Goal: Task Accomplishment & Management: Complete application form

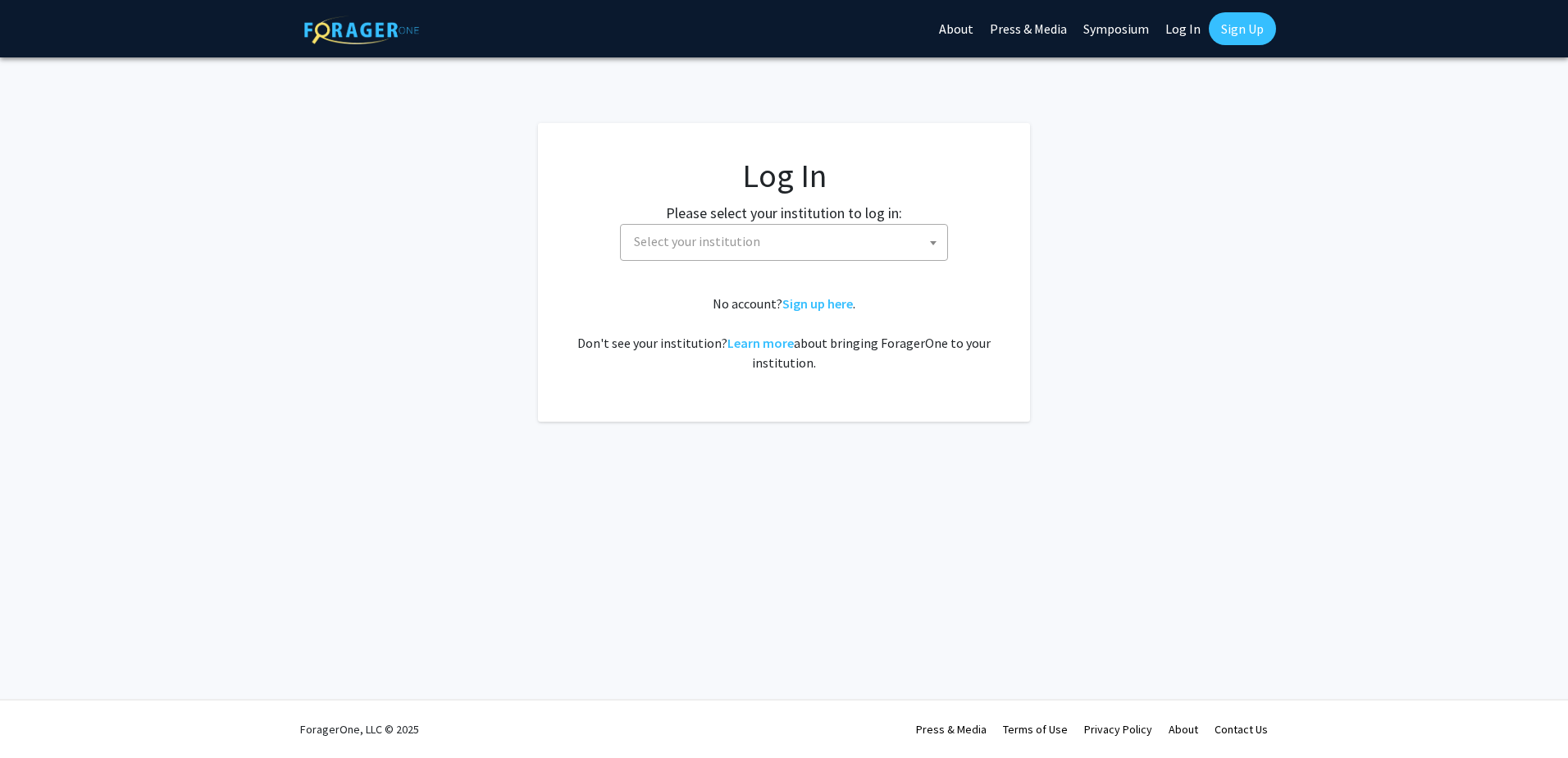
select select
click at [793, 233] on span "Select your institution" at bounding box center [788, 242] width 320 height 33
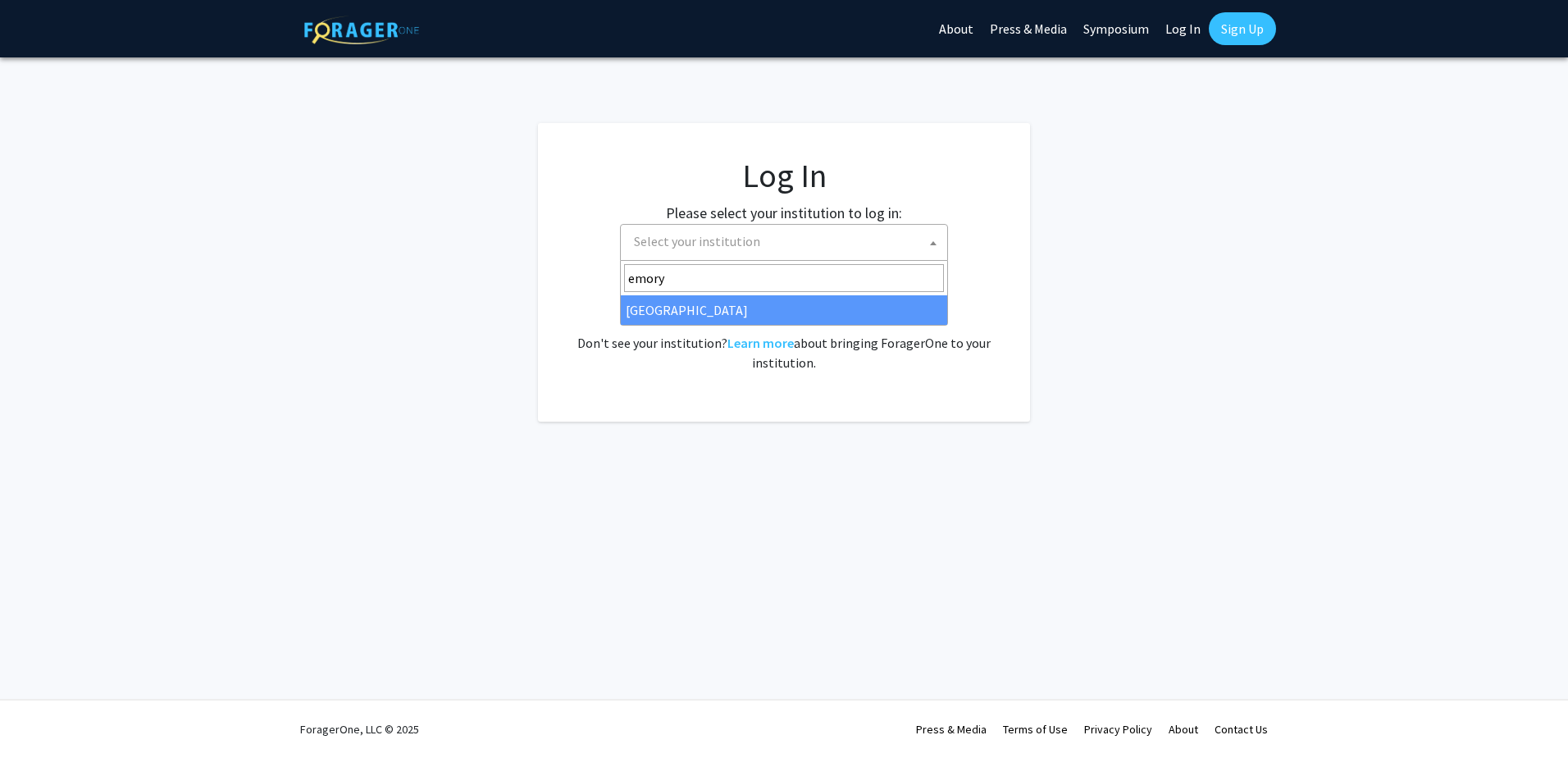
type input "emory"
select select "12"
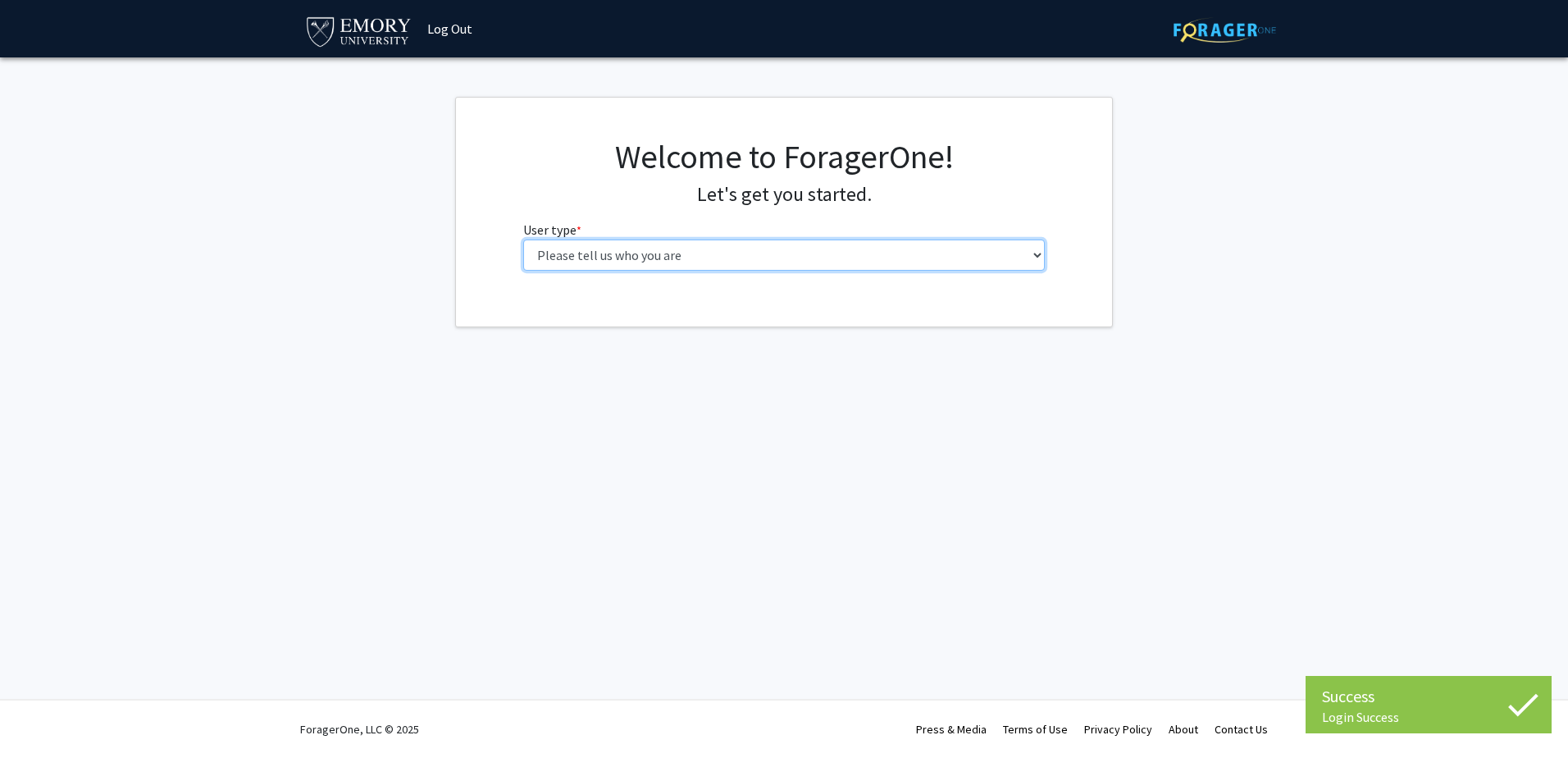
click at [625, 262] on select "Please tell us who you are Undergraduate Student Master's Student Doctoral Cand…" at bounding box center [784, 255] width 523 height 31
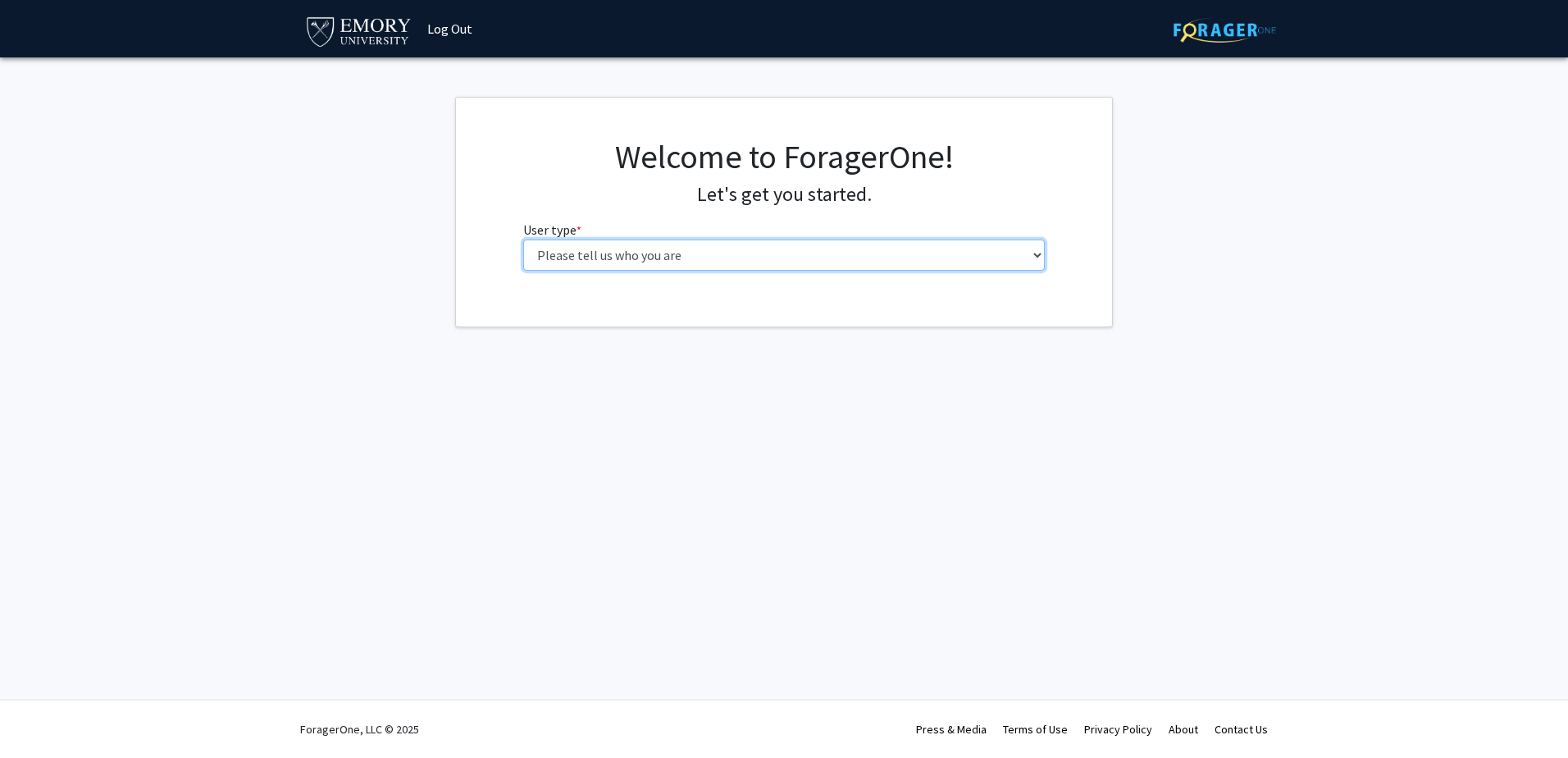
select select "6: adminAssistant"
click at [523, 240] on select "Please tell us who you are Undergraduate Student Master's Student Doctoral Cand…" at bounding box center [784, 255] width 523 height 31
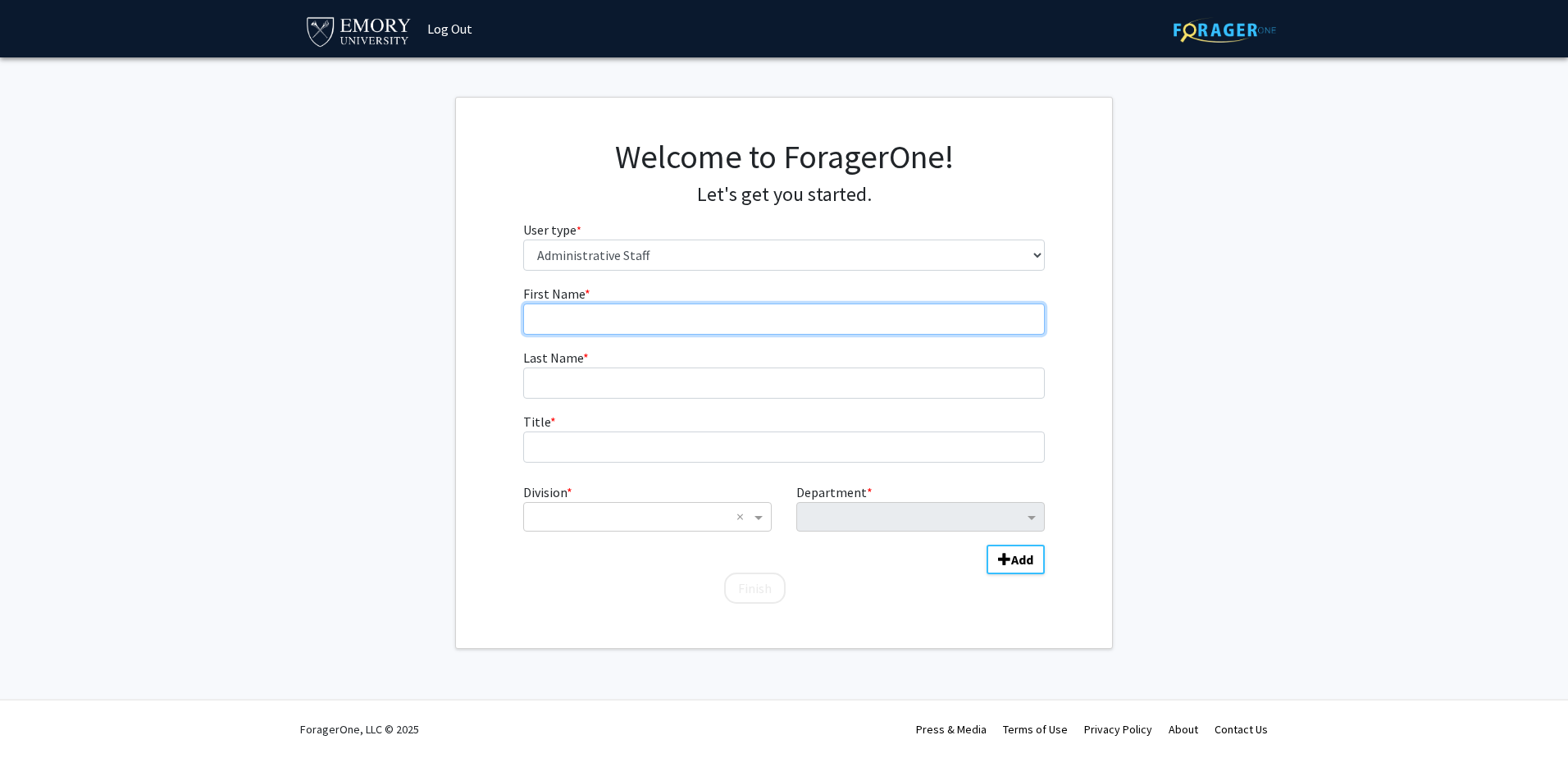
click at [590, 313] on input "First Name * required" at bounding box center [784, 319] width 523 height 31
type input "[PERSON_NAME]"
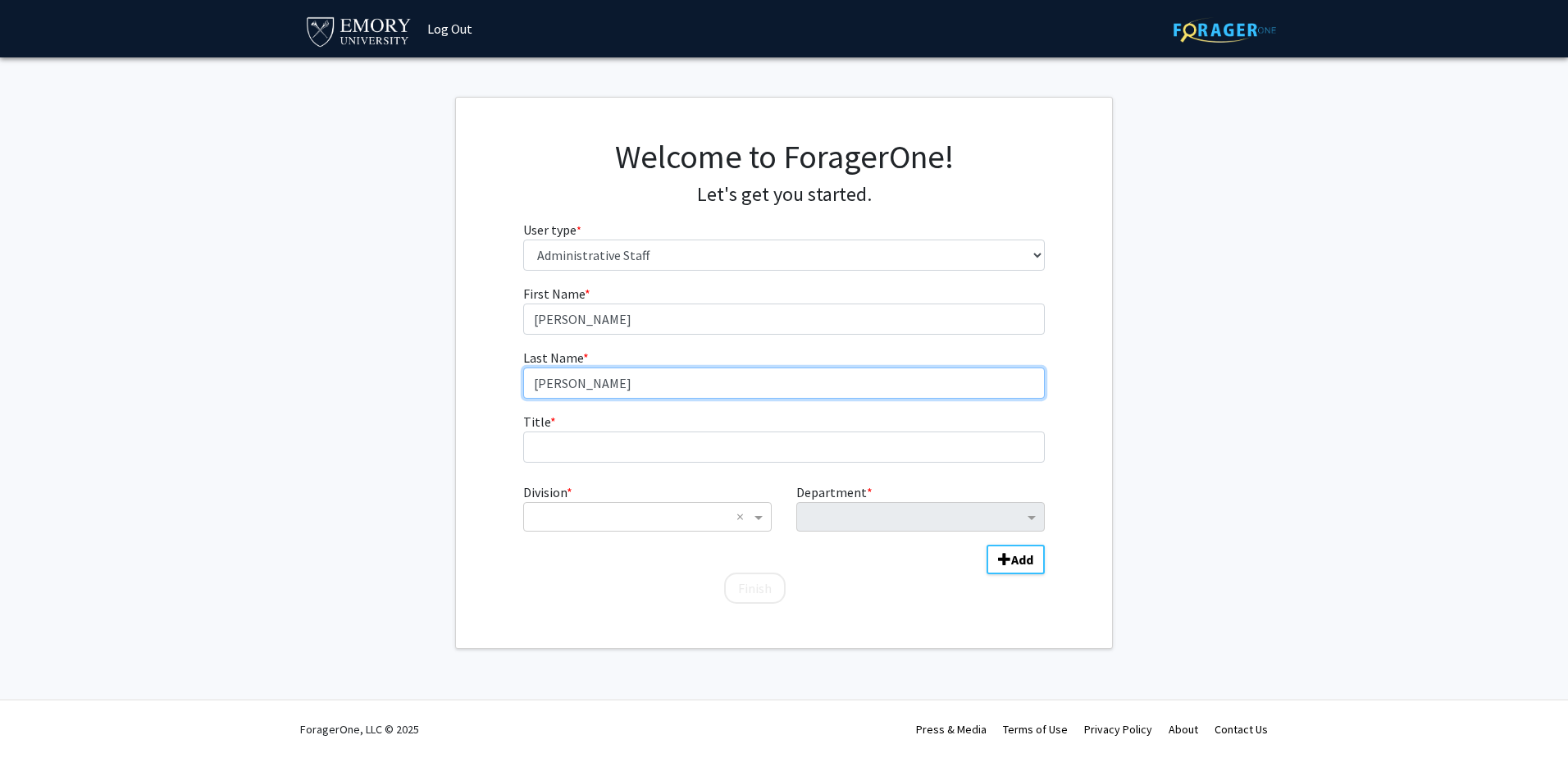
type input "[PERSON_NAME]"
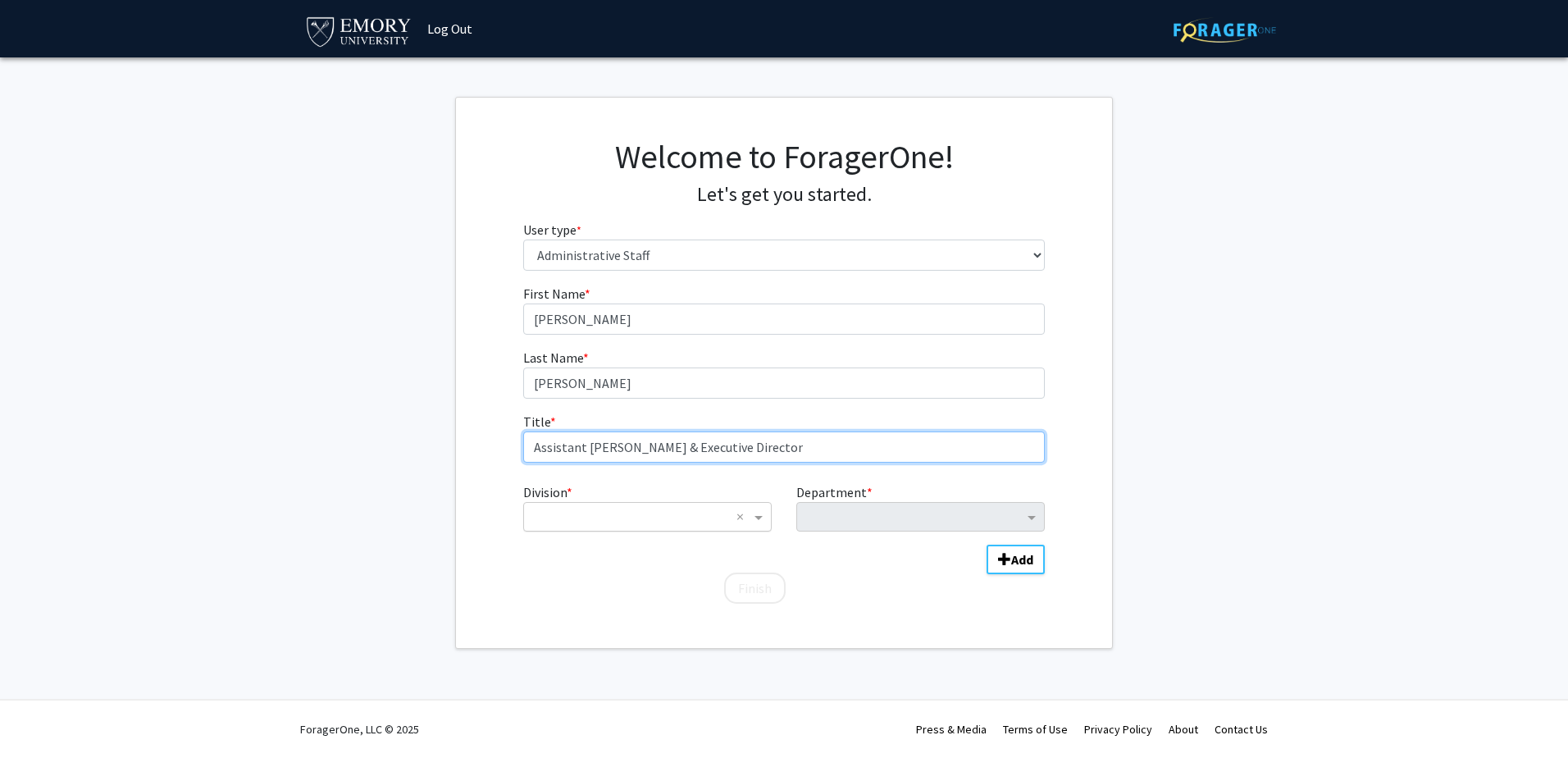
type input "Assistant [PERSON_NAME] & Executive Director"
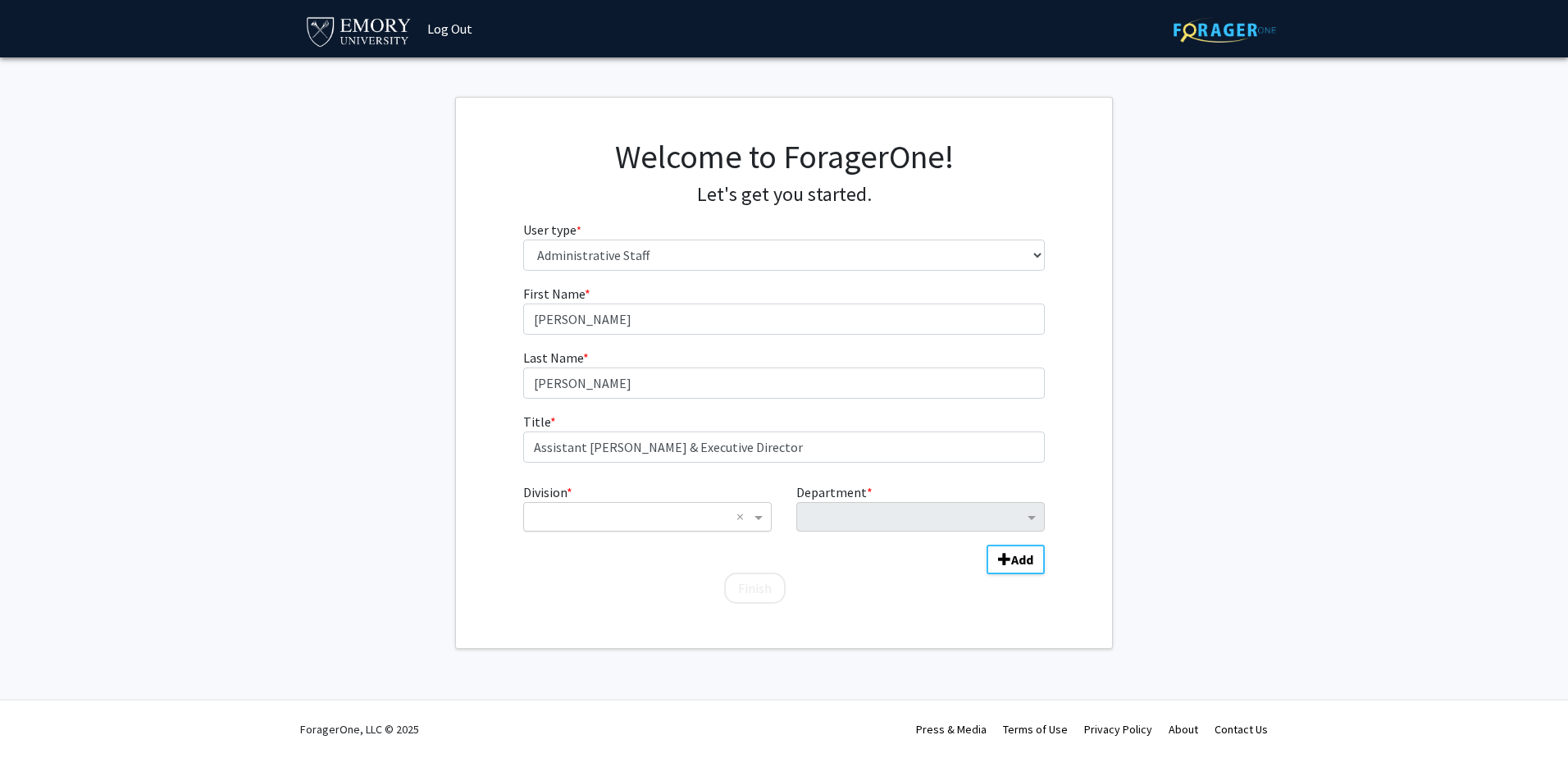
click at [736, 525] on div "× ×" at bounding box center [647, 517] width 248 height 29
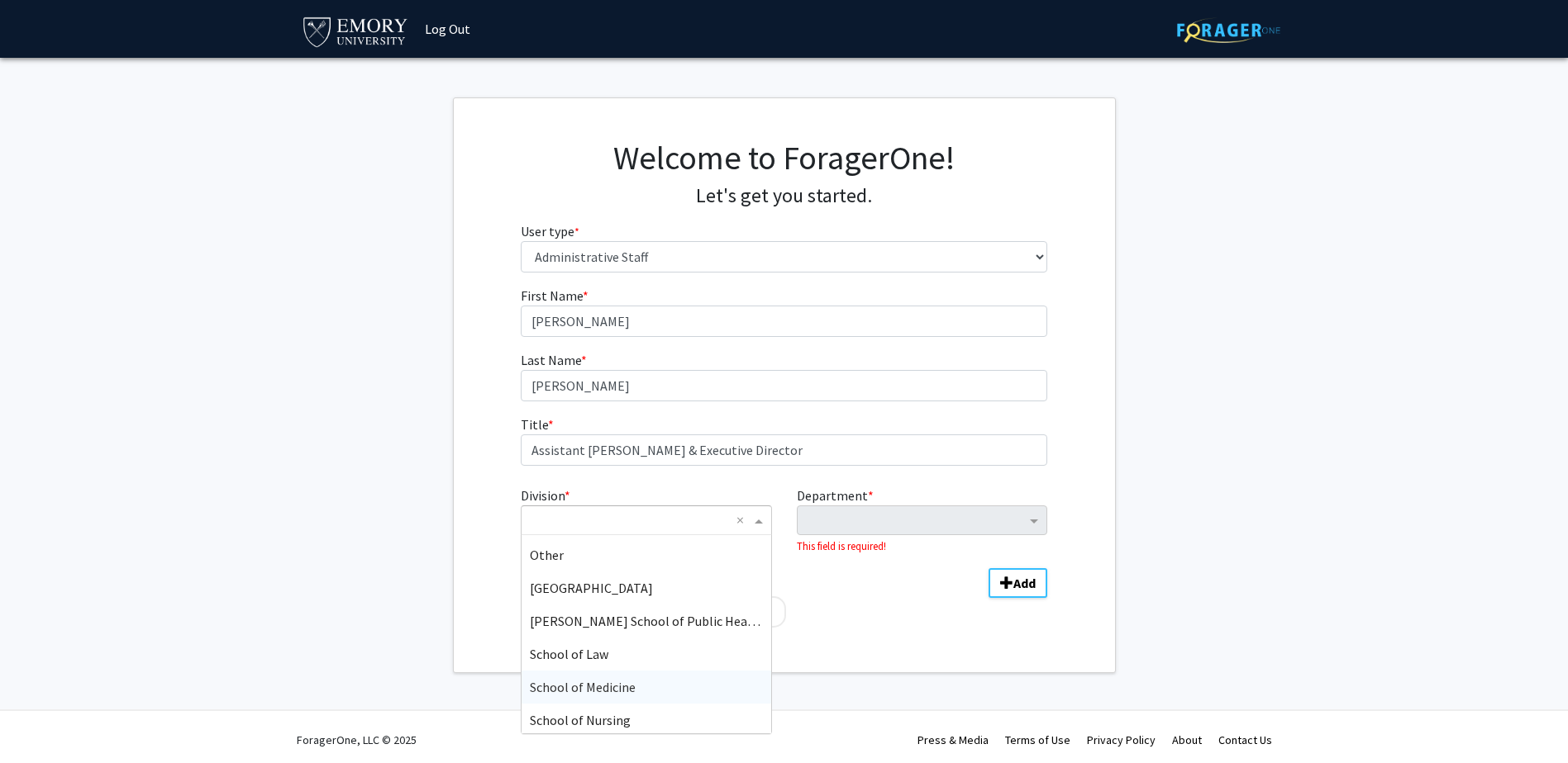
scroll to position [99, 0]
click at [585, 555] on div "Other" at bounding box center [647, 551] width 249 height 33
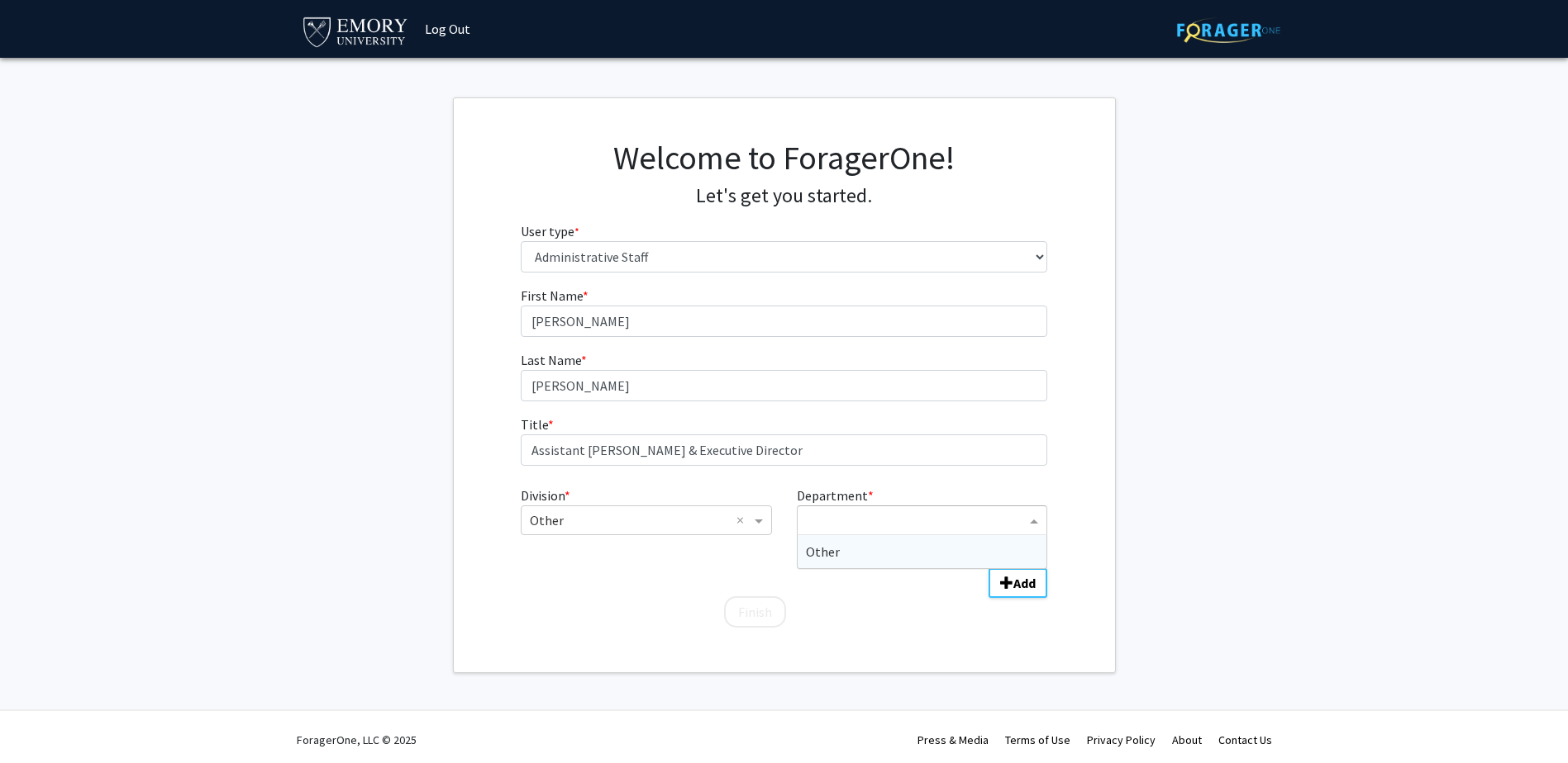
click at [951, 525] on input "Department" at bounding box center [915, 521] width 219 height 20
click at [929, 550] on div "Other" at bounding box center [922, 551] width 249 height 33
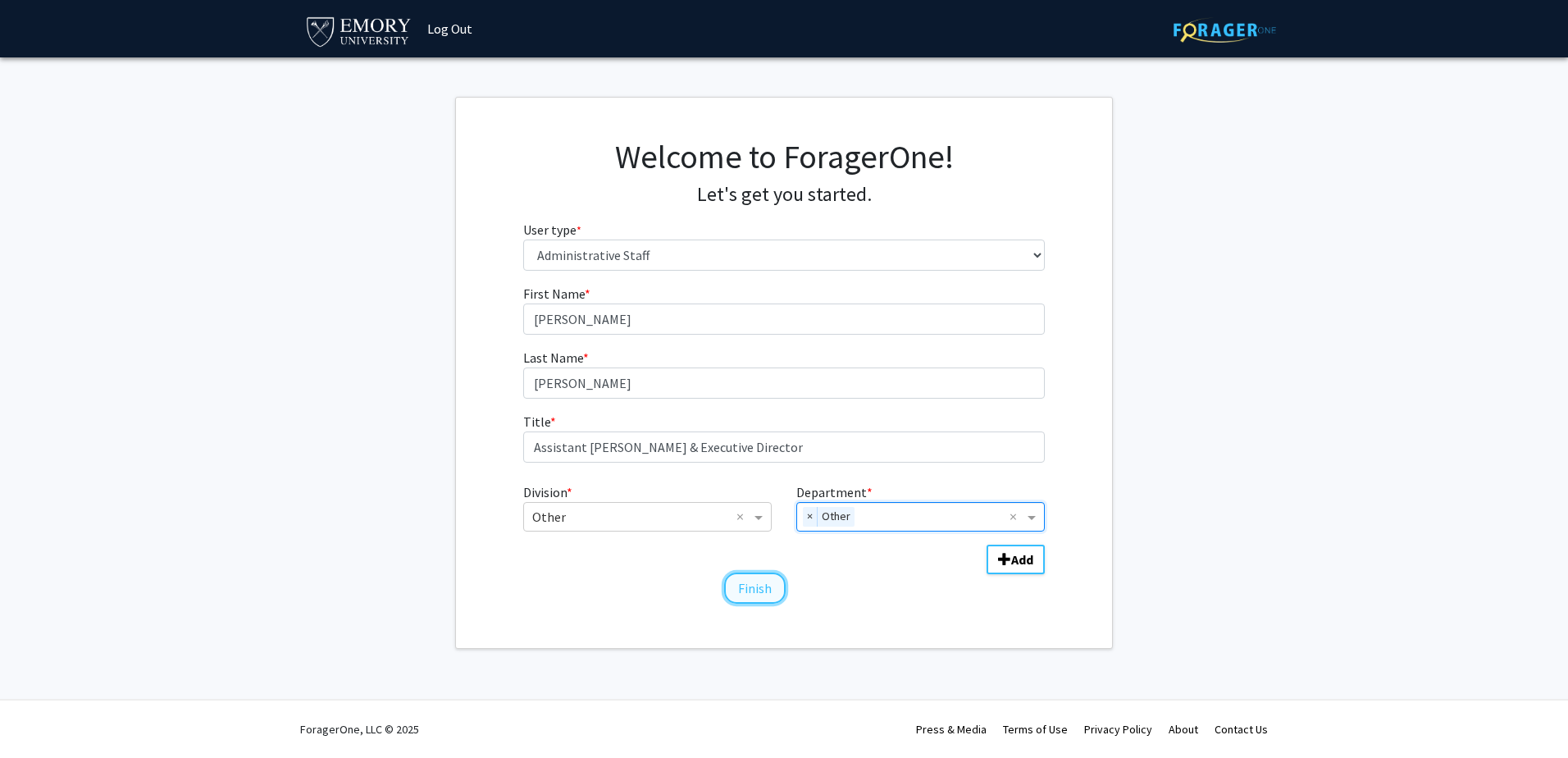
click at [755, 592] on button "Finish" at bounding box center [755, 589] width 62 height 31
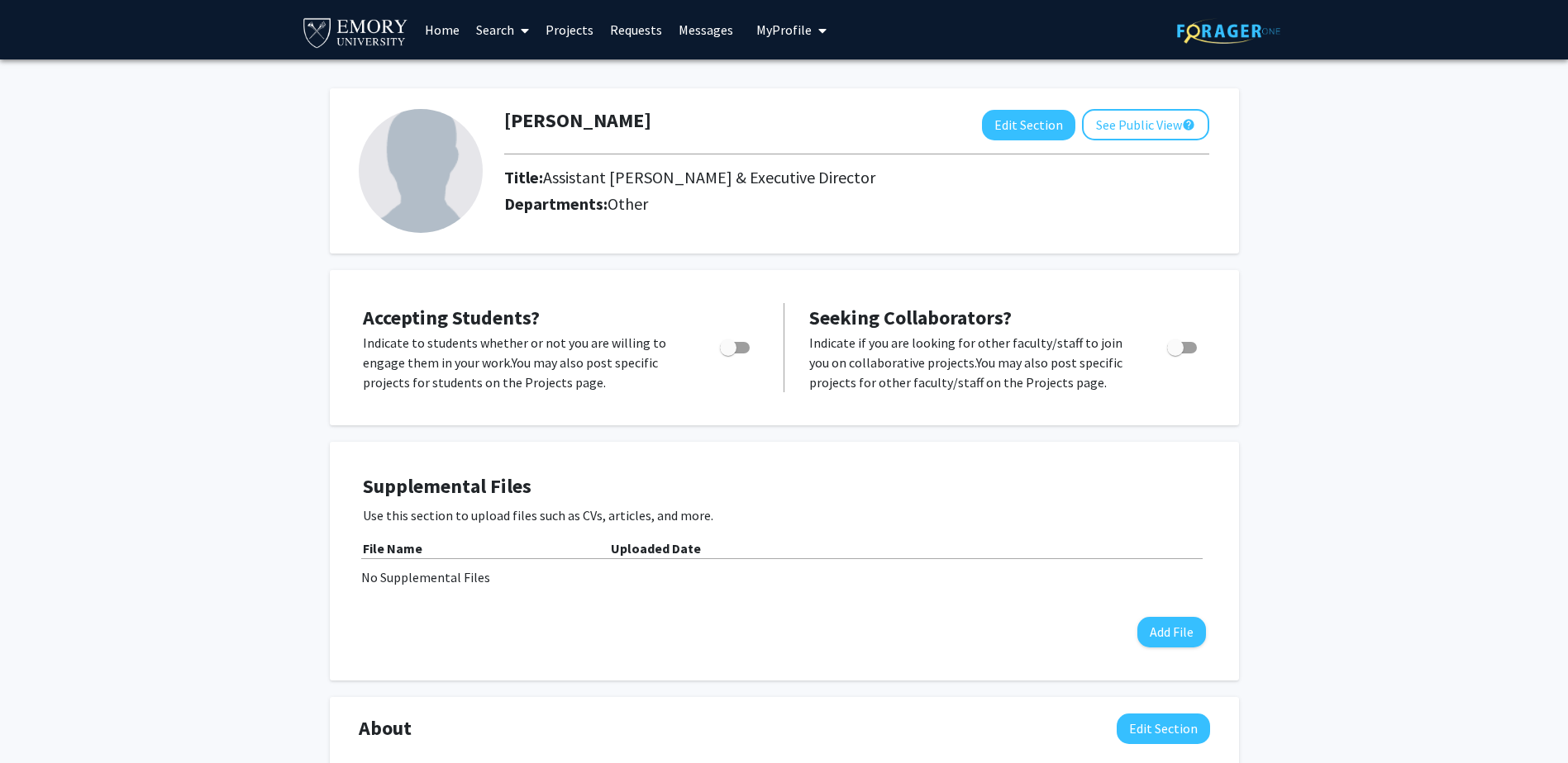
click at [571, 30] on link "Projects" at bounding box center [568, 30] width 64 height 58
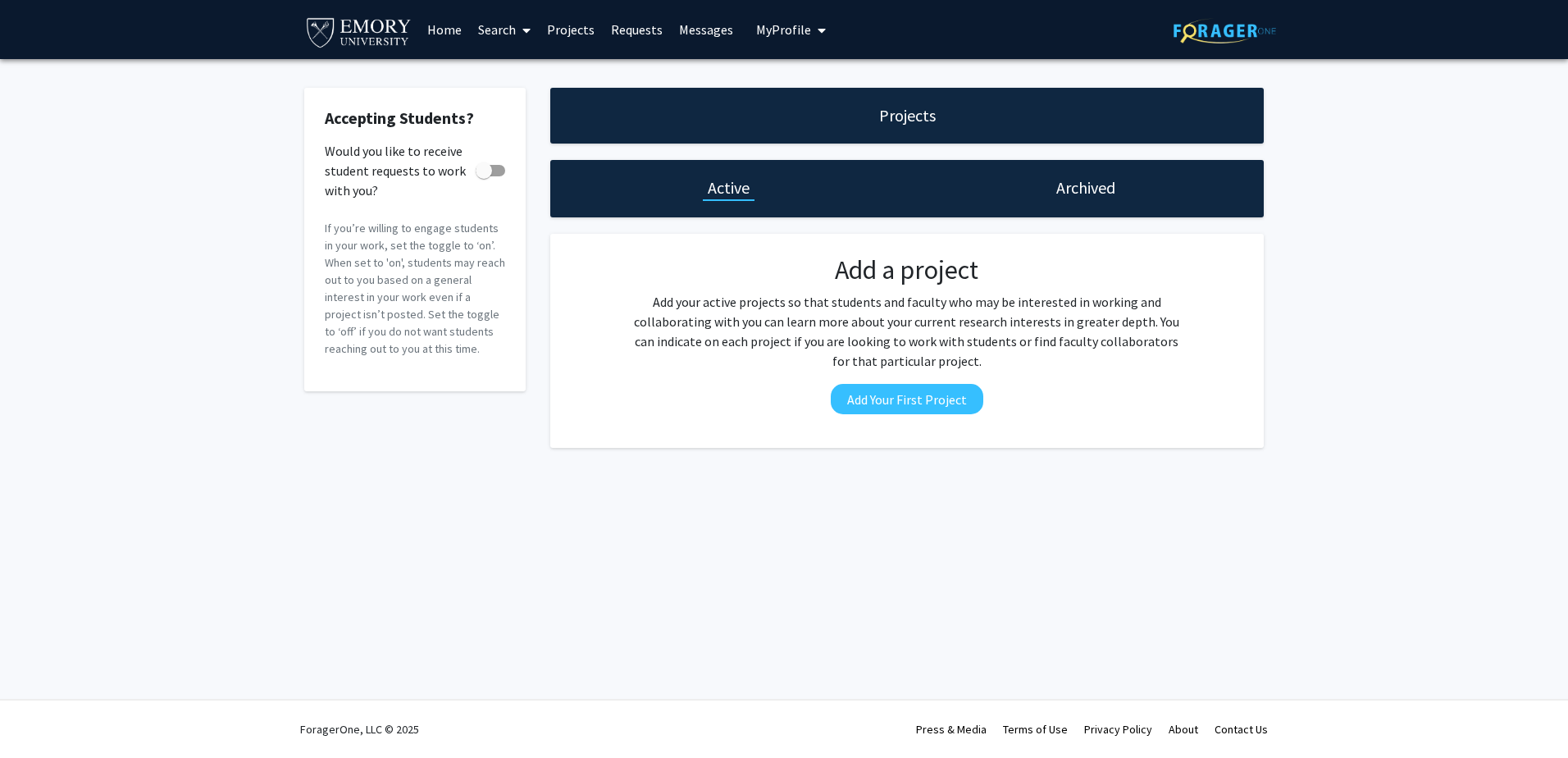
click at [510, 34] on link "Search" at bounding box center [504, 29] width 69 height 58
click at [520, 82] on span "Faculty/Staff" at bounding box center [530, 75] width 121 height 32
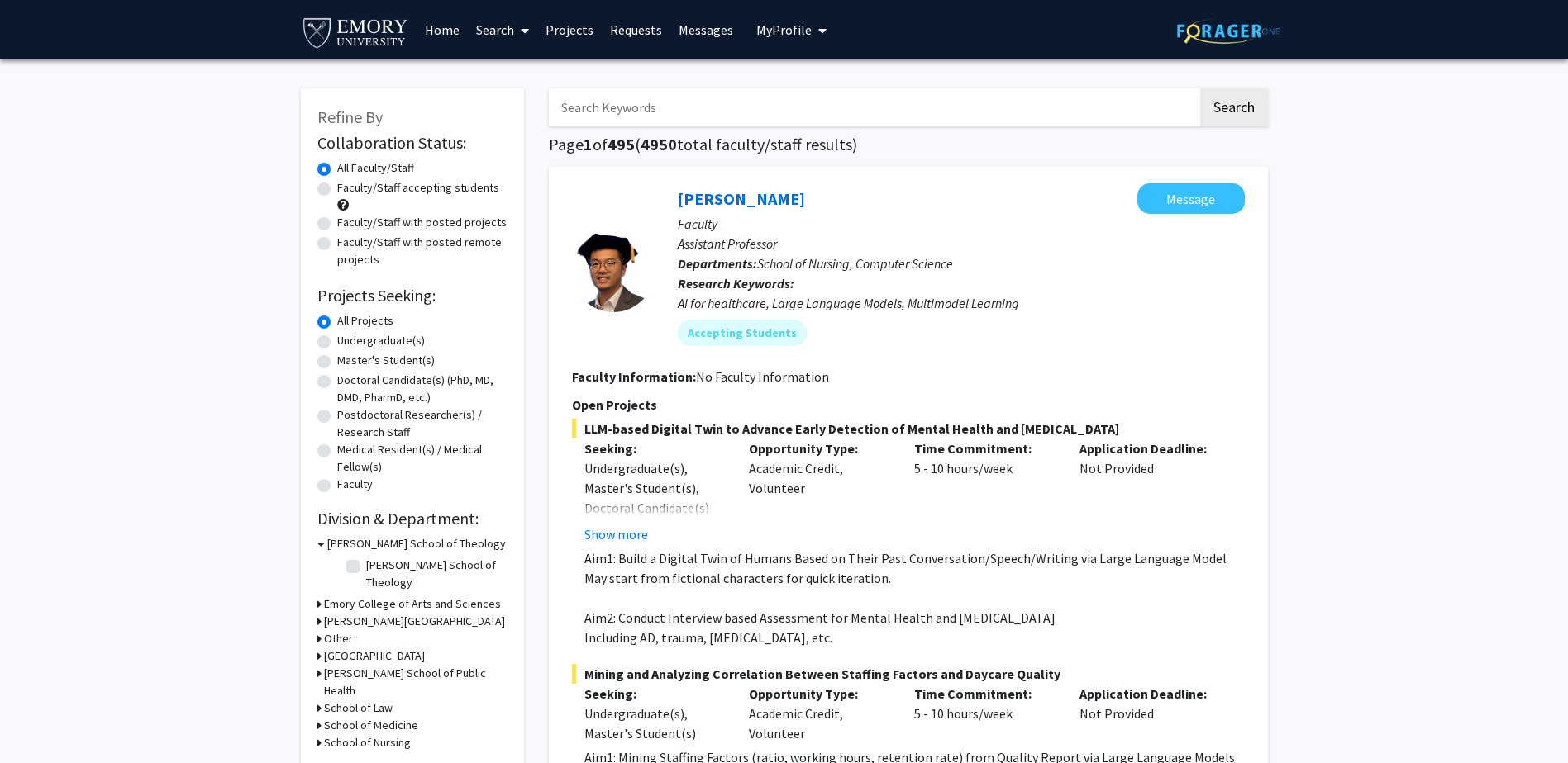
click at [337, 340] on label "Undergraduate(s)" at bounding box center [381, 341] width 88 height 18
click at [337, 340] on input "Undergraduate(s)" at bounding box center [342, 337] width 11 height 11
radio input "true"
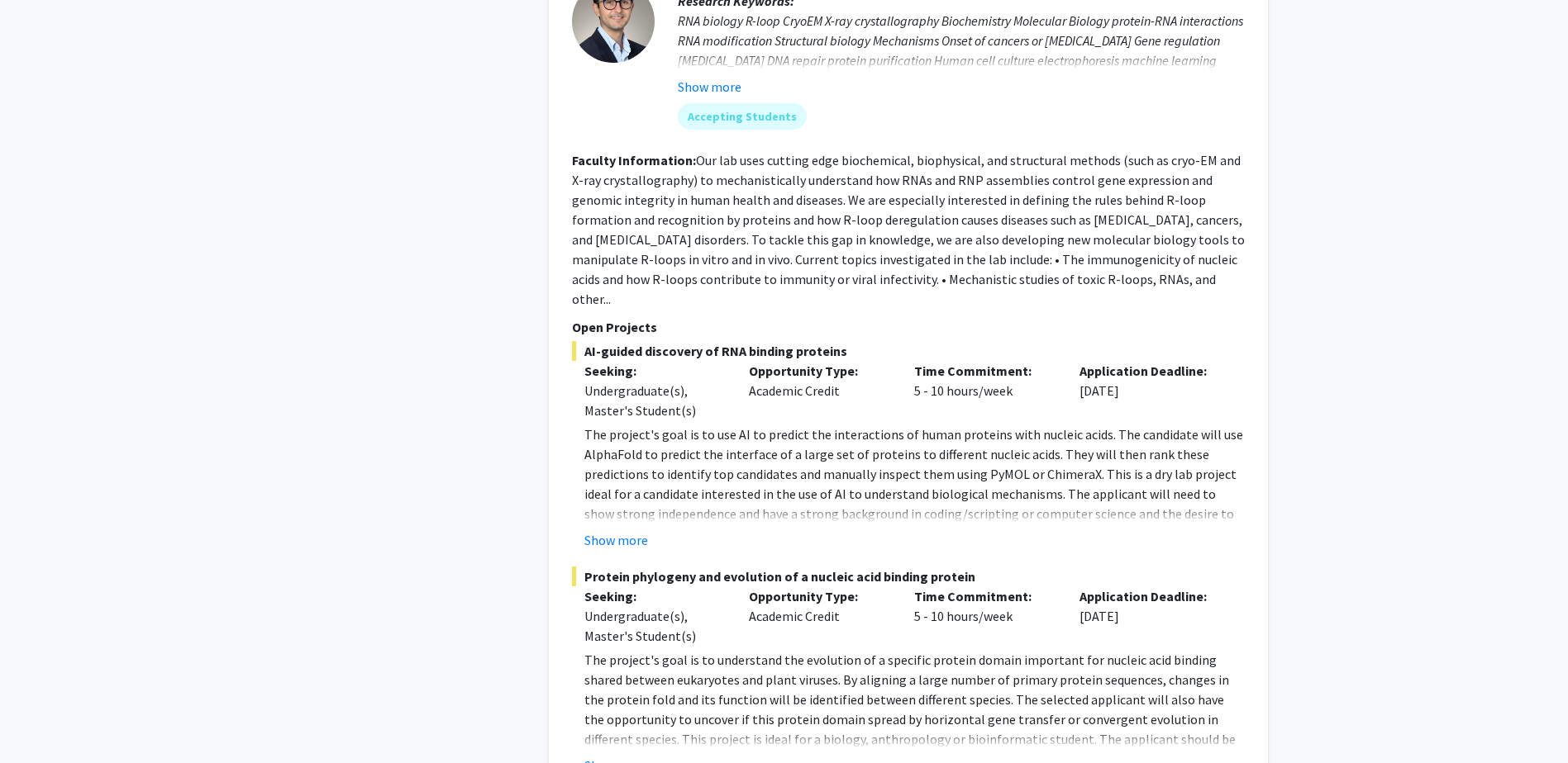
scroll to position [3326, 0]
